Goal: Task Accomplishment & Management: Manage account settings

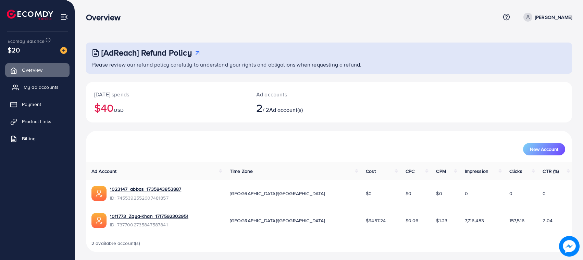
scroll to position [3, 0]
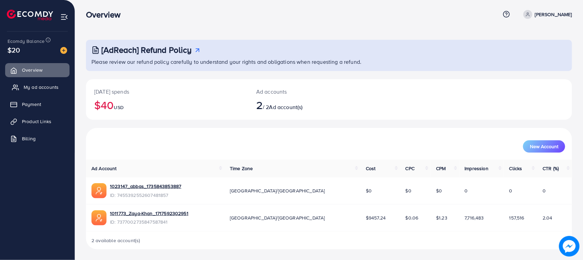
click at [38, 88] on span "My ad accounts" at bounding box center [41, 87] width 35 height 7
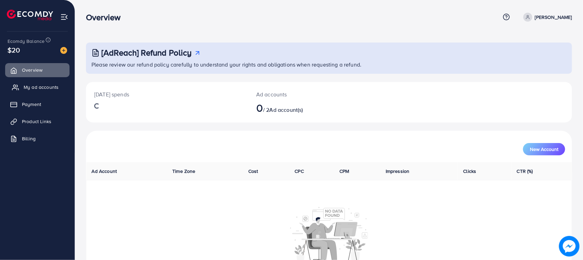
click at [35, 87] on span "My ad accounts" at bounding box center [41, 87] width 35 height 7
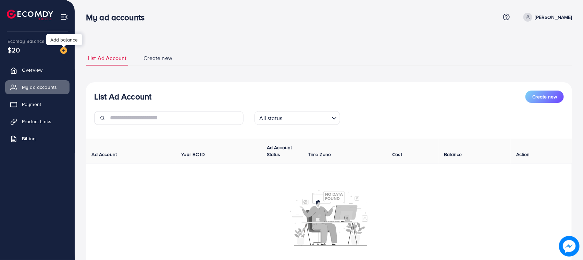
click at [62, 50] on img at bounding box center [63, 50] width 7 height 7
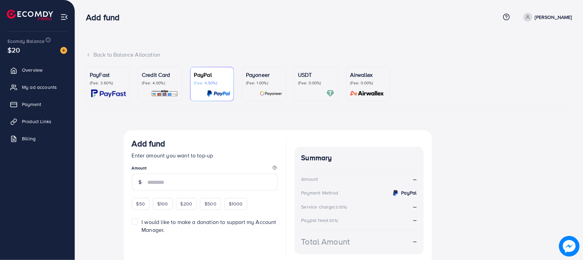
click at [51, 95] on ul "Overview My ad accounts Payment Product Links Billing" at bounding box center [37, 106] width 75 height 92
drag, startPoint x: 52, startPoint y: 91, endPoint x: 72, endPoint y: 88, distance: 20.4
click at [51, 91] on link "My ad accounts" at bounding box center [37, 87] width 64 height 14
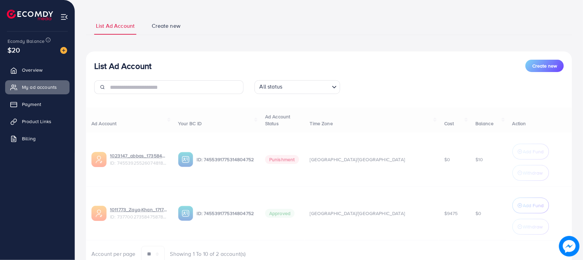
scroll to position [64, 0]
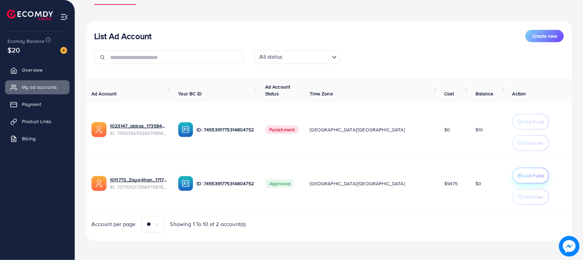
click at [523, 174] on p "Add Fund" at bounding box center [533, 175] width 21 height 8
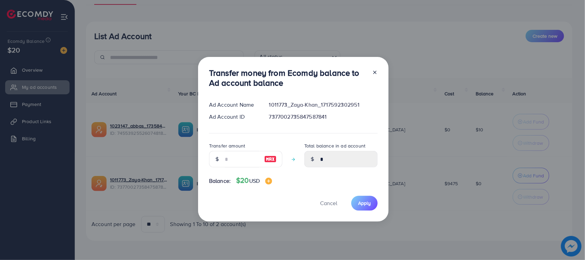
click at [273, 163] on img at bounding box center [270, 159] width 12 height 8
type input "**"
type input "*****"
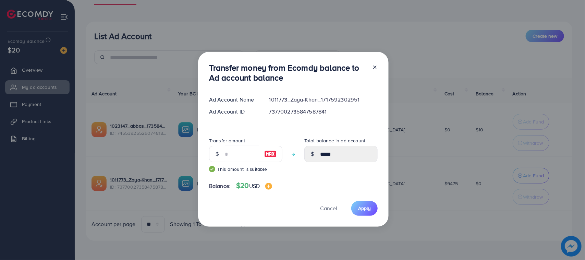
click at [382, 205] on div "Transfer money from Ecomdy balance to Ad account balance Ad Account Name 101177…" at bounding box center [293, 139] width 190 height 175
click at [369, 209] on span "Apply" at bounding box center [364, 208] width 13 height 7
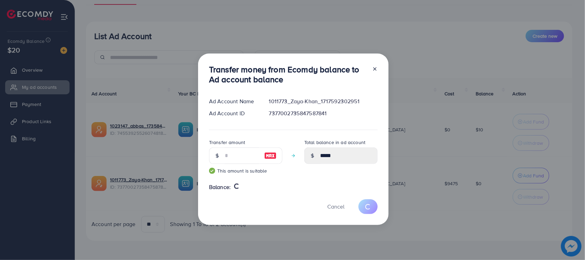
type input "*"
